Goal: Task Accomplishment & Management: Manage account settings

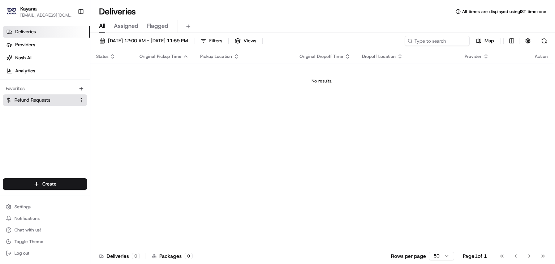
click at [64, 99] on link "Refund Requests" at bounding box center [41, 100] width 70 height 7
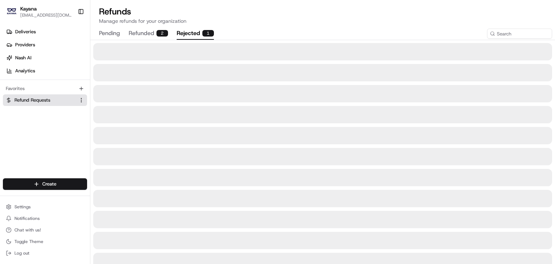
click at [186, 33] on button "rejected 1" at bounding box center [195, 33] width 37 height 12
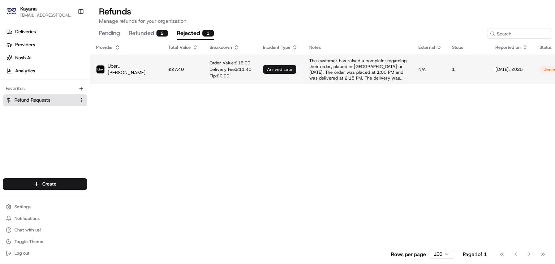
click at [210, 72] on p "Delivery Fee: £ 11.40" at bounding box center [231, 69] width 42 height 6
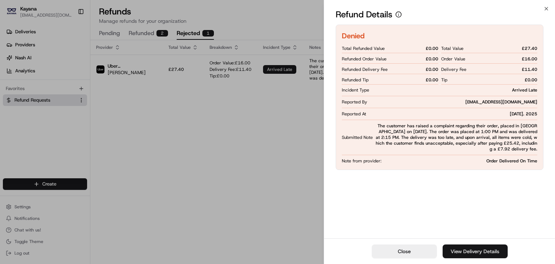
click at [460, 251] on link "View Delivery Details" at bounding box center [475, 251] width 65 height 14
